Goal: Information Seeking & Learning: Learn about a topic

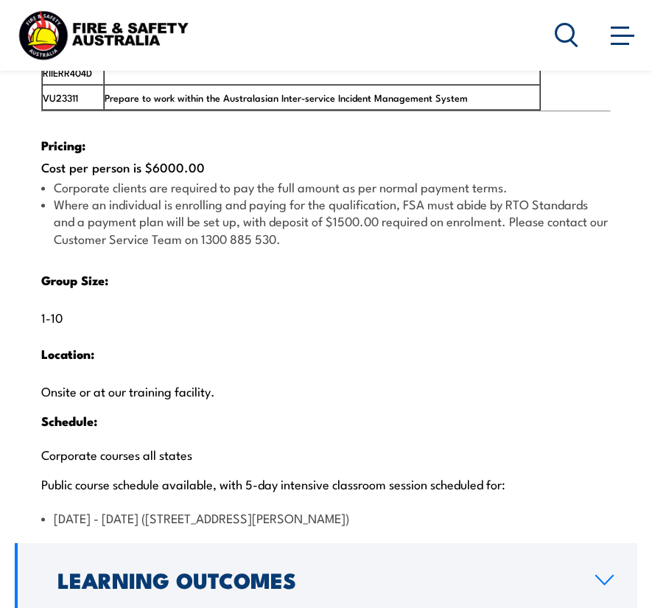
scroll to position [2919, 0]
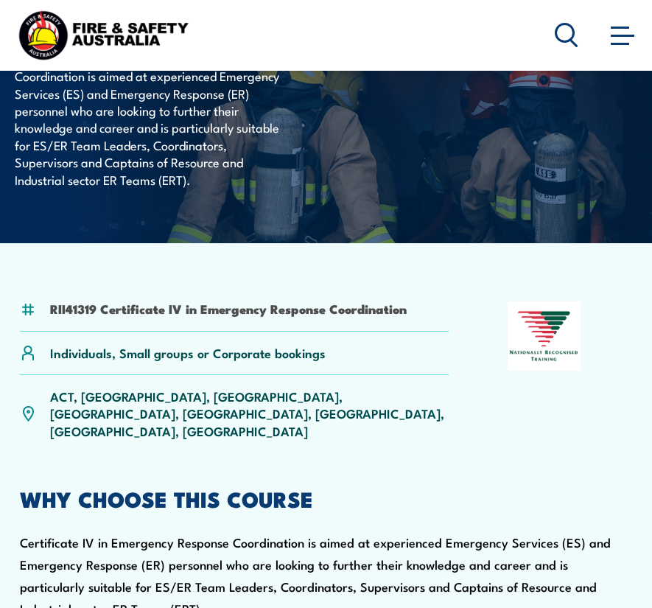
scroll to position [245, 0]
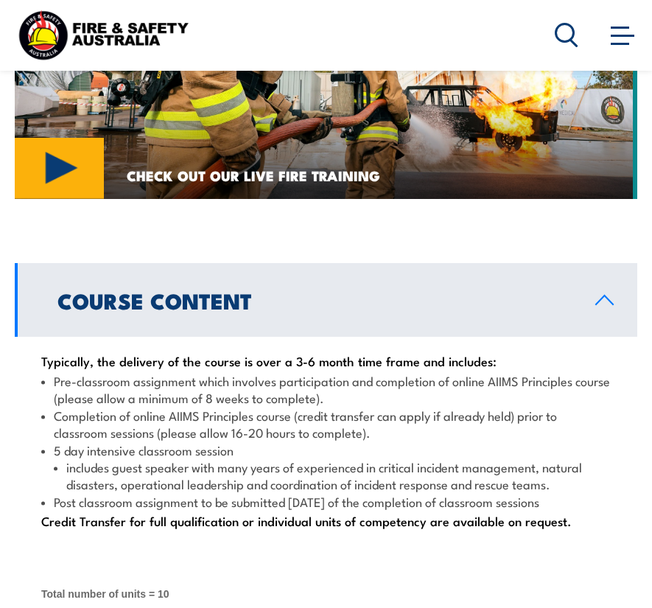
scroll to position [1985, 0]
